Goal: Communication & Community: Answer question/provide support

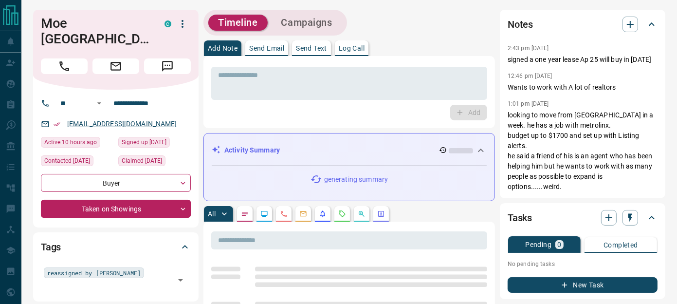
click at [74, 116] on div "[EMAIL_ADDRESS][DOMAIN_NAME]" at bounding box center [116, 124] width 150 height 16
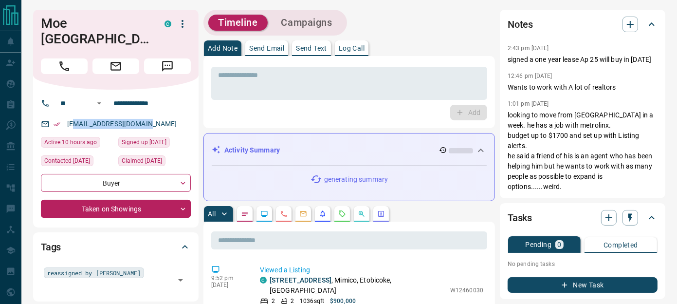
drag, startPoint x: 71, startPoint y: 107, endPoint x: 170, endPoint y: 103, distance: 99.8
click at [170, 116] on div "[EMAIL_ADDRESS][DOMAIN_NAME]" at bounding box center [116, 124] width 150 height 16
click at [161, 116] on div "[EMAIL_ADDRESS][DOMAIN_NAME]" at bounding box center [116, 124] width 150 height 16
drag, startPoint x: 156, startPoint y: 107, endPoint x: 66, endPoint y: 113, distance: 90.2
click at [66, 116] on div "[EMAIL_ADDRESS][DOMAIN_NAME]" at bounding box center [116, 124] width 150 height 16
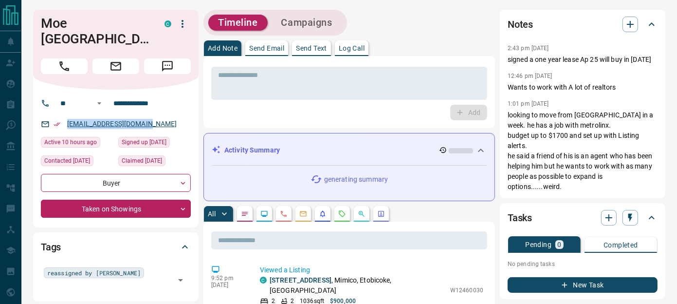
drag, startPoint x: 66, startPoint y: 113, endPoint x: 86, endPoint y: 109, distance: 19.8
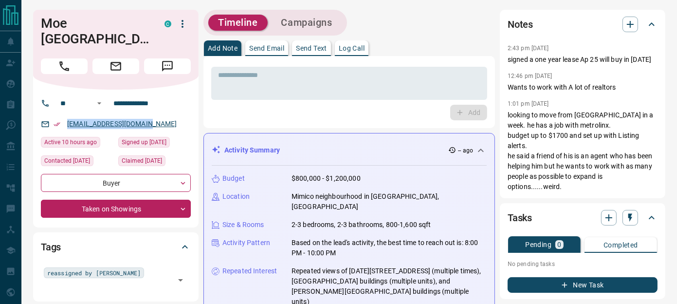
copy link "[EMAIL_ADDRESS][DOMAIN_NAME]"
click at [315, 47] on p "Send Text" at bounding box center [311, 48] width 31 height 7
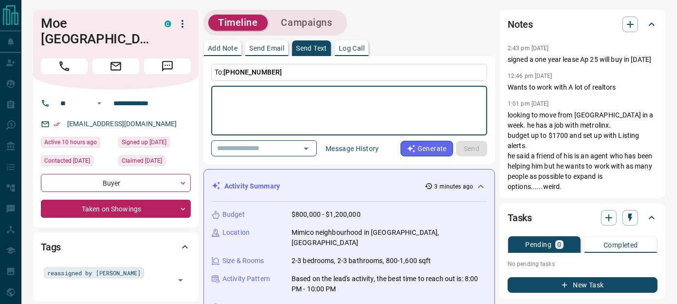
drag, startPoint x: 267, startPoint y: 106, endPoint x: 268, endPoint y: 96, distance: 10.2
click at [267, 106] on textarea at bounding box center [349, 110] width 262 height 41
type textarea "*"
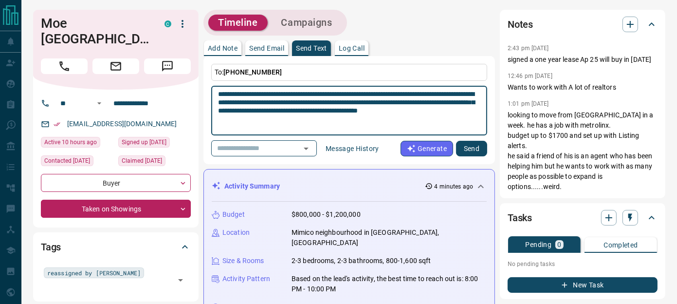
type textarea "**********"
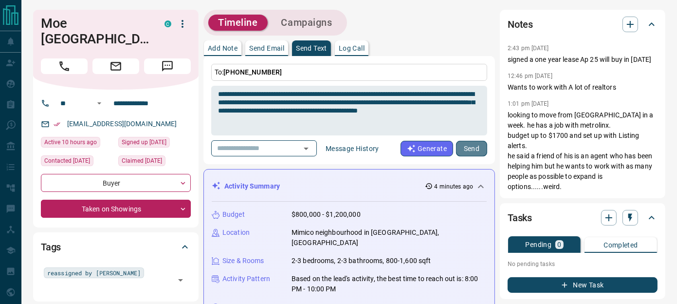
click at [466, 143] on button "Send" at bounding box center [471, 149] width 31 height 16
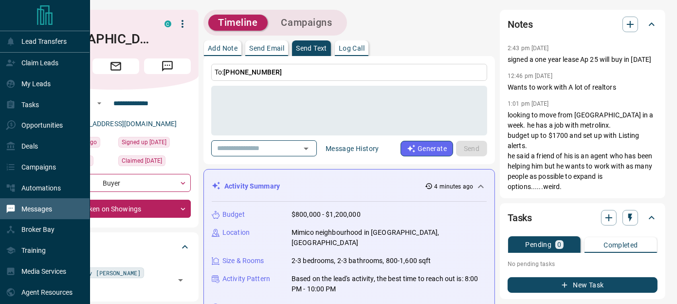
click at [36, 208] on p "Messages" at bounding box center [36, 209] width 31 height 8
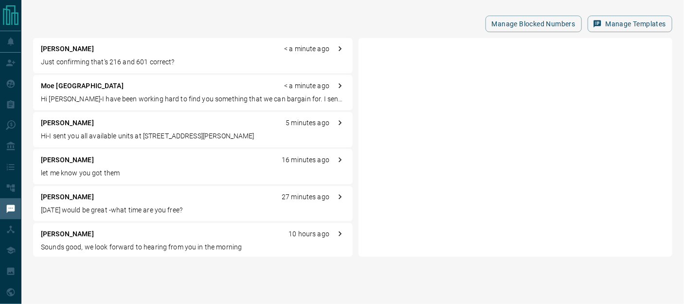
click at [94, 57] on p "Just confirming that's 216 and 601 correct?" at bounding box center [193, 62] width 304 height 10
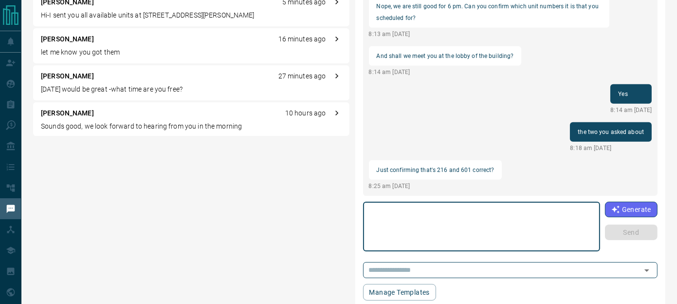
scroll to position [123, 0]
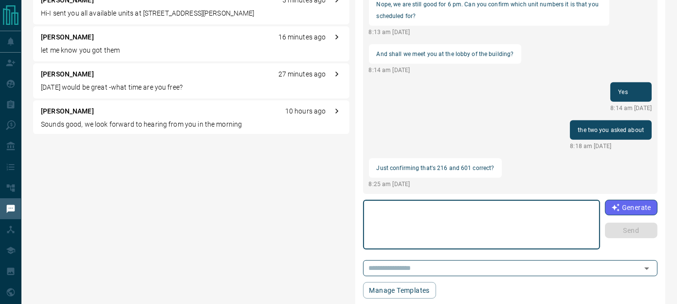
click at [433, 214] on textarea at bounding box center [481, 224] width 223 height 41
type textarea "**********"
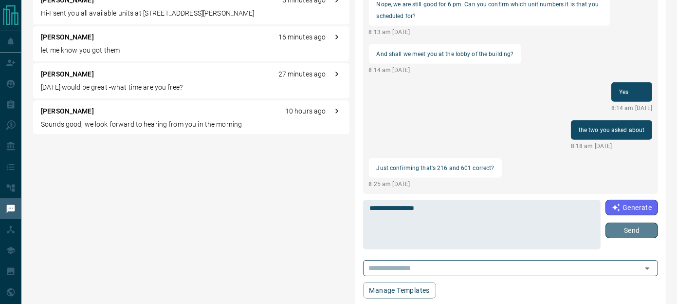
click at [612, 228] on button "Send" at bounding box center [631, 230] width 53 height 16
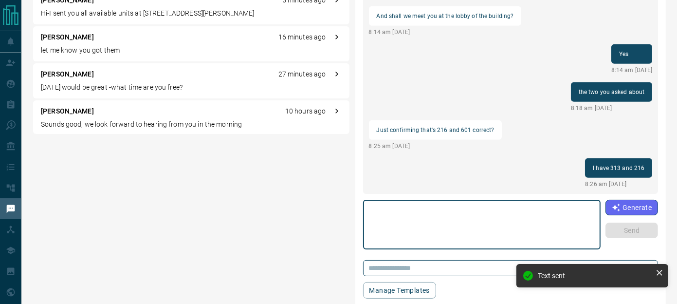
click at [441, 210] on textarea at bounding box center [482, 224] width 224 height 41
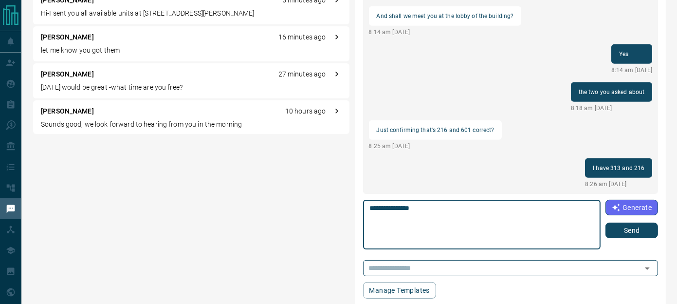
type textarea "**********"
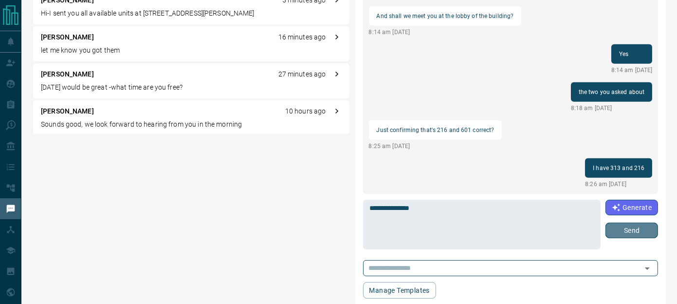
click at [620, 229] on button "Send" at bounding box center [631, 230] width 53 height 16
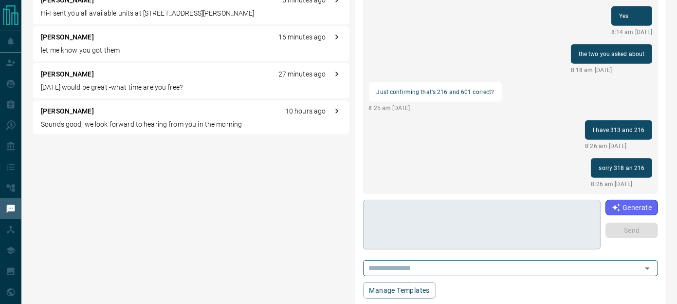
click at [481, 221] on textarea at bounding box center [482, 224] width 224 height 41
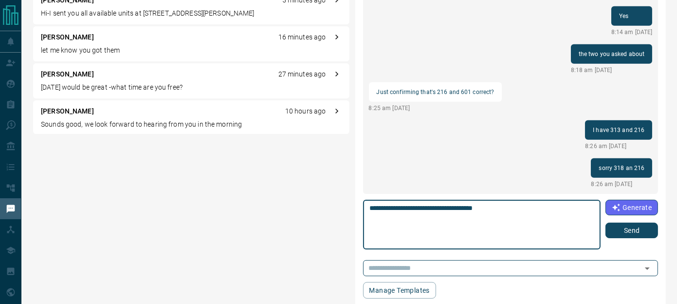
type textarea "**********"
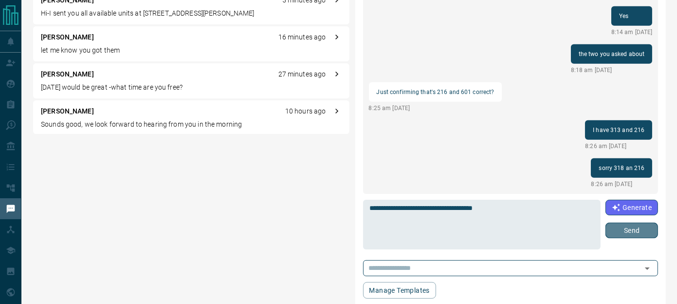
click at [625, 229] on button "Send" at bounding box center [631, 230] width 53 height 16
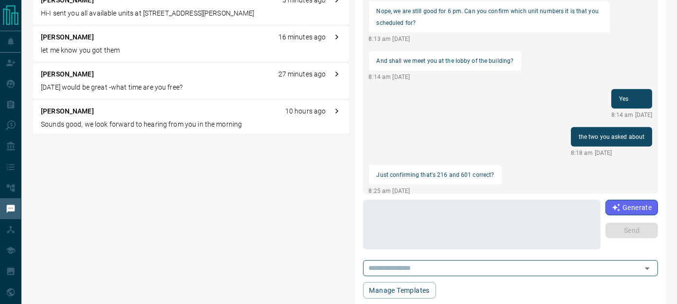
scroll to position [981, 0]
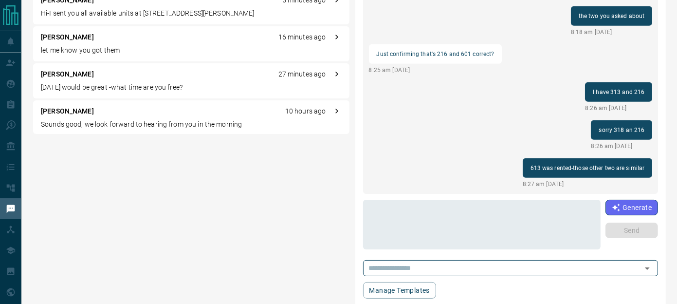
drag, startPoint x: 472, startPoint y: 200, endPoint x: 473, endPoint y: 192, distance: 8.3
click at [472, 199] on div "* ​" at bounding box center [482, 224] width 238 height 50
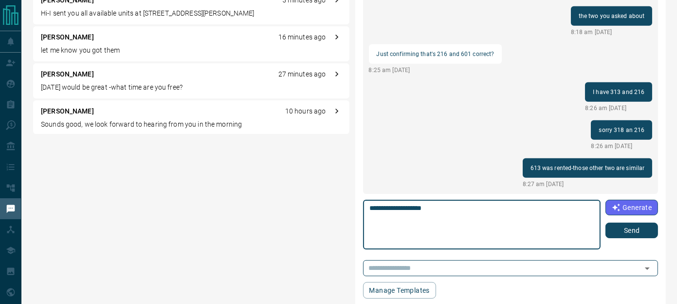
type textarea "**********"
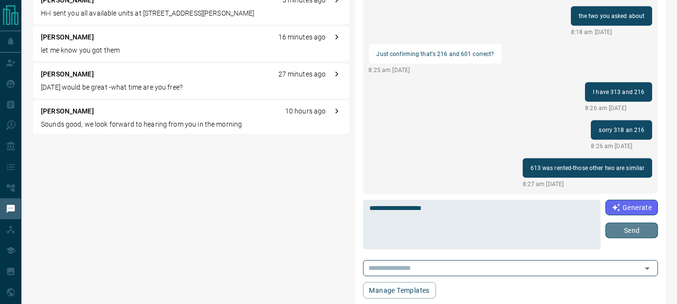
click at [621, 232] on button "Send" at bounding box center [631, 230] width 53 height 16
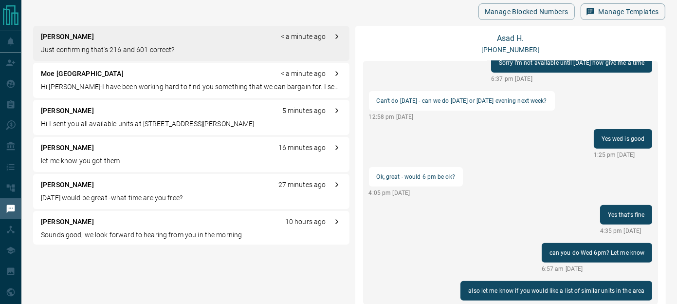
scroll to position [0, 0]
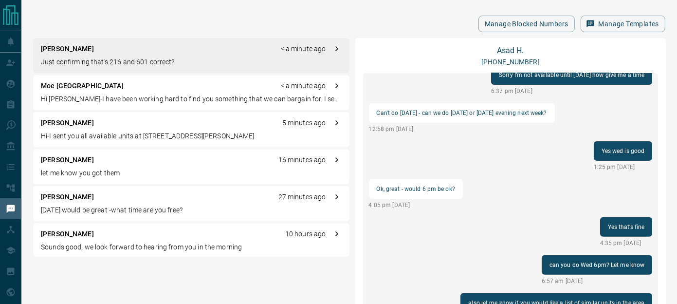
click at [80, 51] on div "[PERSON_NAME] < a minute ago" at bounding box center [191, 49] width 301 height 10
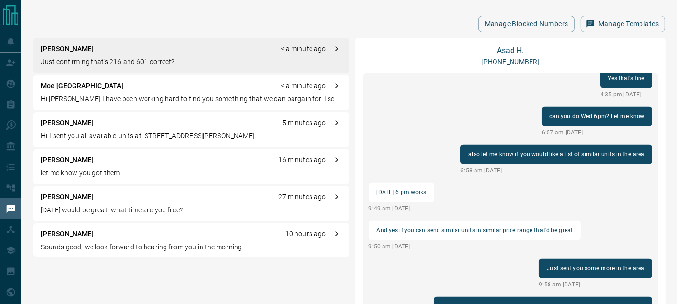
scroll to position [370, 0]
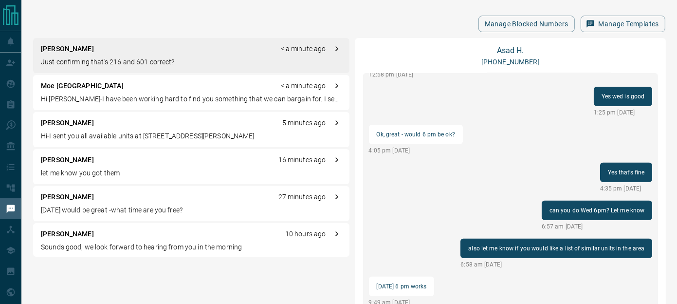
click at [253, 22] on div "Manage Blocked Numbers Manage Templates" at bounding box center [349, 24] width 632 height 17
click at [339, 14] on div "Manage Blocked Numbers Manage Templates [PERSON_NAME] < a minute ago Just confi…" at bounding box center [348, 219] width 655 height 438
drag, startPoint x: 339, startPoint y: 14, endPoint x: 286, endPoint y: 14, distance: 53.0
click at [286, 14] on div "Manage Blocked Numbers Manage Templates [PERSON_NAME] < a minute ago Just confi…" at bounding box center [348, 219] width 655 height 438
